Goal: Task Accomplishment & Management: Manage account settings

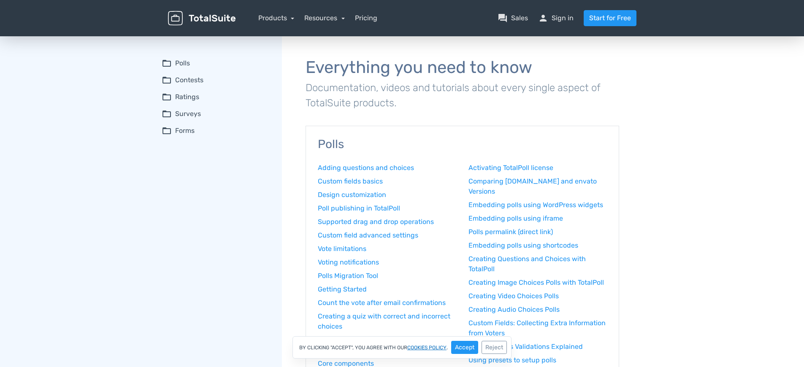
click at [427, 347] on link "cookies policy" at bounding box center [426, 347] width 39 height 5
click at [465, 347] on button "Accept" at bounding box center [464, 347] width 27 height 13
click at [556, 18] on link "person Sign in" at bounding box center [555, 18] width 35 height 10
click at [465, 347] on button "Accept" at bounding box center [464, 347] width 27 height 13
click at [556, 18] on link "person Sign in" at bounding box center [555, 18] width 35 height 10
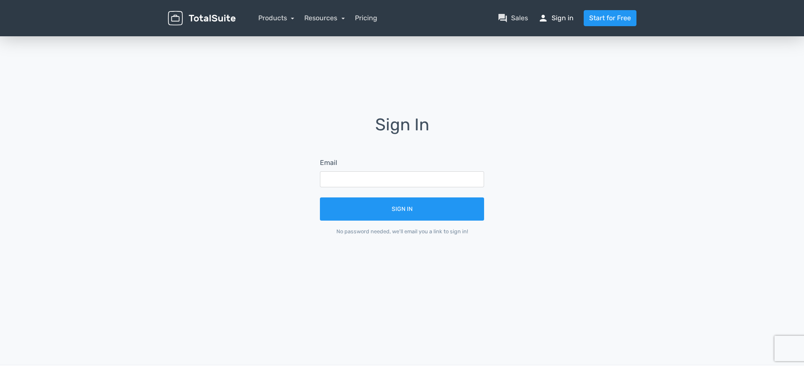
click at [556, 18] on link "person Sign in" at bounding box center [555, 18] width 35 height 10
